Goal: Information Seeking & Learning: Understand process/instructions

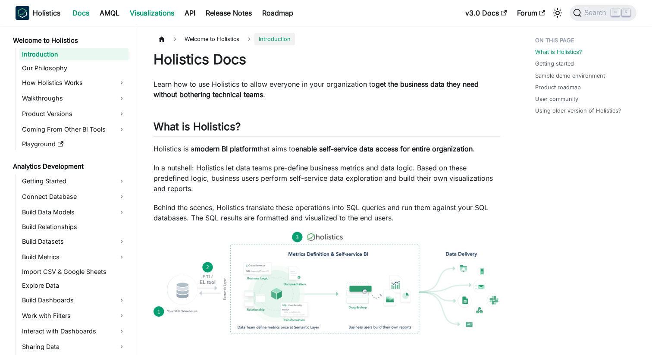
click at [179, 15] on link "Visualizations" at bounding box center [152, 13] width 55 height 14
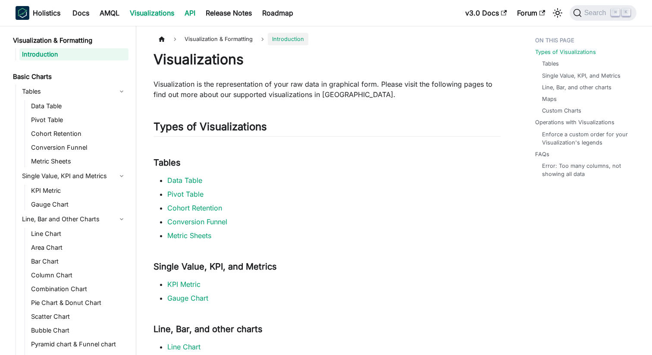
click at [195, 15] on link "API" at bounding box center [189, 13] width 21 height 14
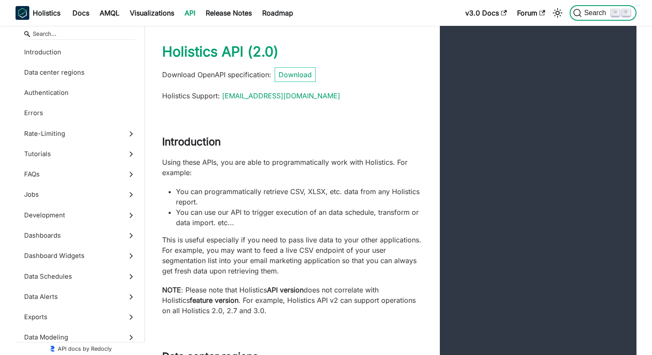
click at [585, 17] on span "Search" at bounding box center [596, 13] width 30 height 8
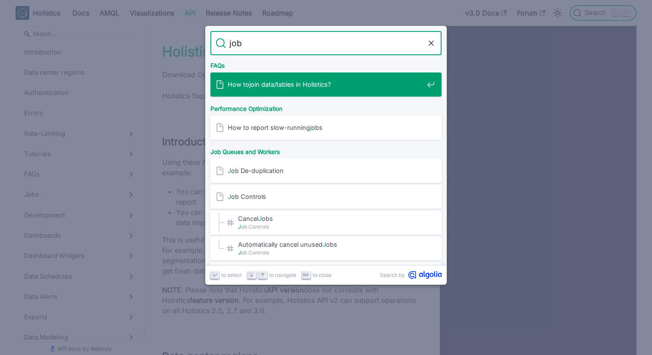
type input "job"
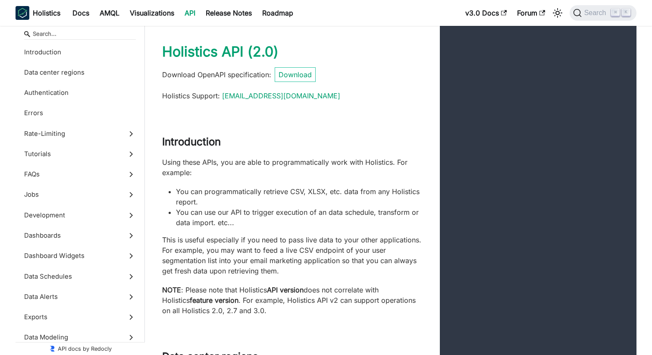
click at [99, 32] on input "Search" at bounding box center [80, 34] width 112 height 12
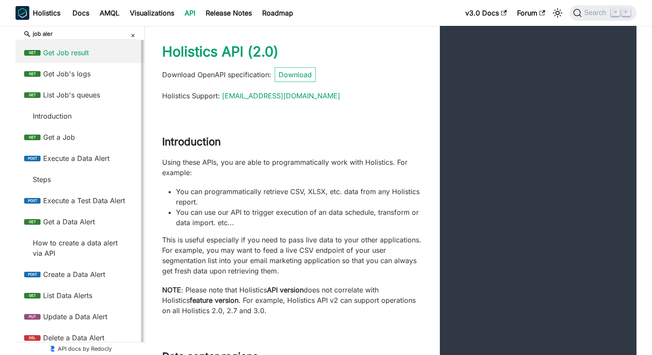
type input "job aler"
click at [84, 53] on span "Get Job result" at bounding box center [89, 52] width 93 height 10
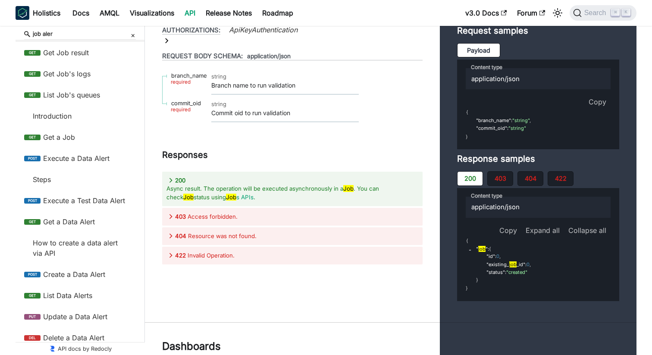
select select "success"
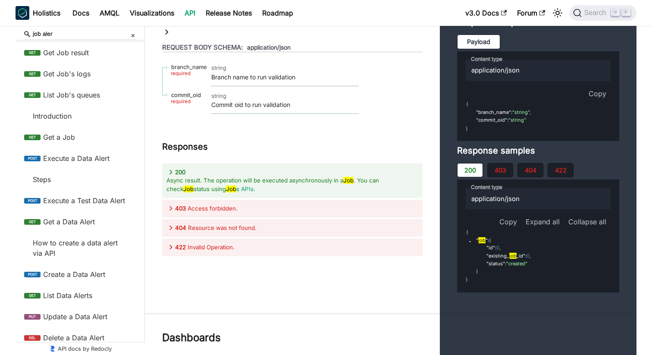
scroll to position [14636, 0]
